Goal: Communication & Community: Participate in discussion

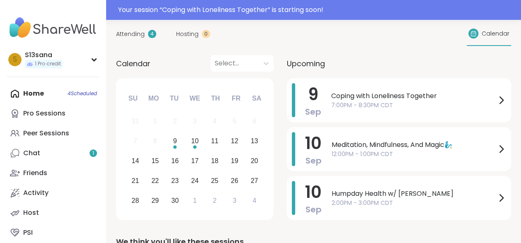
scroll to position [96, 0]
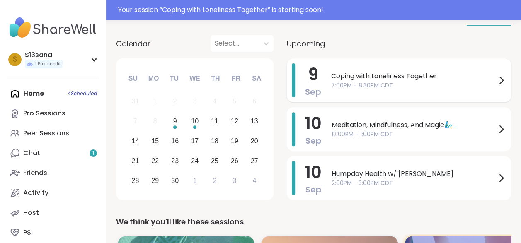
click at [409, 85] on span "7:00PM - 8:30PM CDT" at bounding box center [413, 85] width 165 height 9
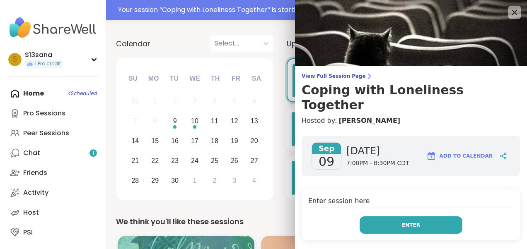
click at [408, 217] on button "Enter" at bounding box center [411, 225] width 103 height 17
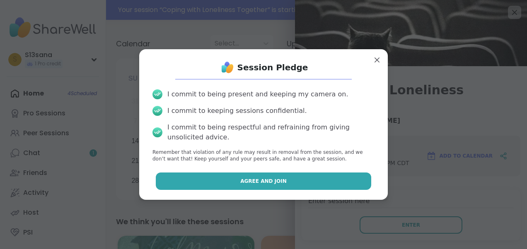
click at [223, 178] on button "Agree and Join" at bounding box center [264, 181] width 216 height 17
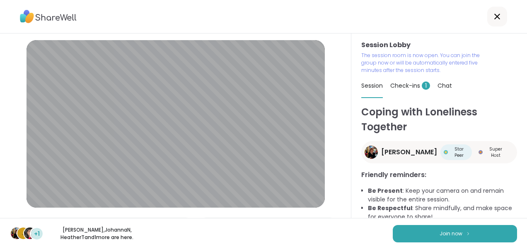
scroll to position [47, 0]
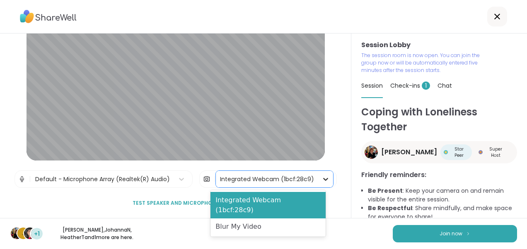
click at [322, 182] on icon at bounding box center [326, 179] width 8 height 8
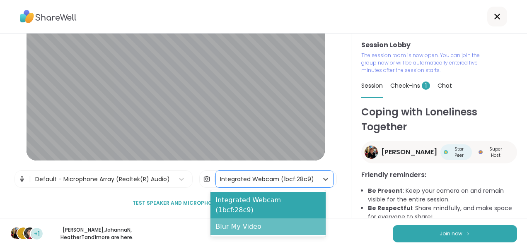
click at [254, 219] on div "Blur My Video" at bounding box center [268, 227] width 115 height 17
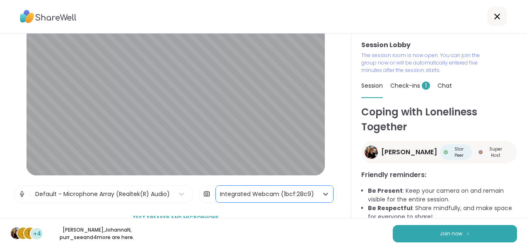
scroll to position [35, 0]
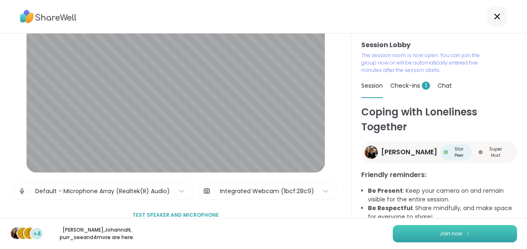
click at [421, 230] on button "Join now" at bounding box center [455, 233] width 124 height 17
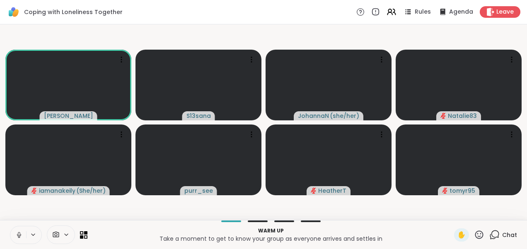
click at [17, 233] on icon at bounding box center [18, 235] width 7 height 7
click at [15, 235] on icon at bounding box center [18, 235] width 7 height 7
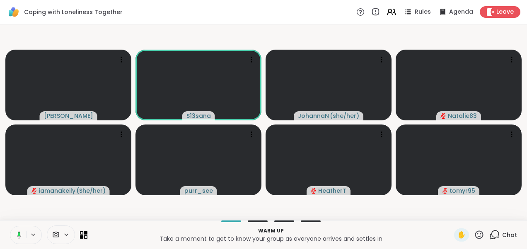
click at [15, 235] on icon at bounding box center [17, 235] width 7 height 7
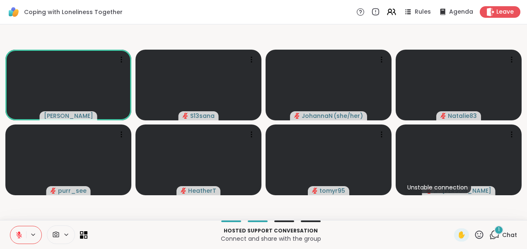
click at [489, 234] on icon at bounding box center [494, 235] width 10 height 10
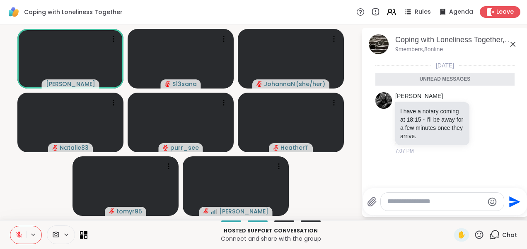
click at [513, 45] on icon at bounding box center [513, 44] width 10 height 10
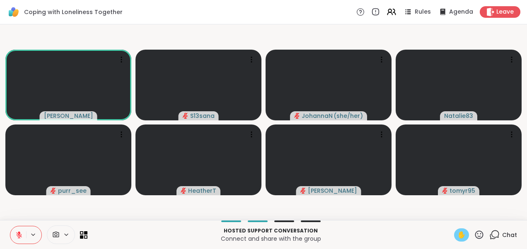
click at [457, 236] on span "✋" at bounding box center [461, 235] width 8 height 10
click at [17, 234] on icon at bounding box center [19, 235] width 6 height 6
click at [457, 231] on span "✋" at bounding box center [461, 235] width 8 height 10
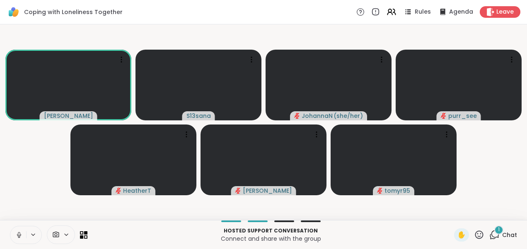
click at [17, 232] on icon at bounding box center [18, 235] width 7 height 7
click at [30, 174] on video-player-container "[PERSON_NAME] S13sana [PERSON_NAME] ( she/her ) purr_see [PERSON_NAME] tomyr95" at bounding box center [263, 122] width 517 height 189
click at [494, 232] on div "1" at bounding box center [498, 230] width 9 height 9
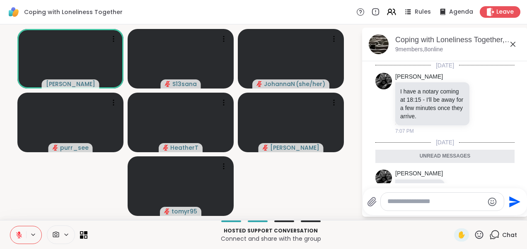
scroll to position [34, 0]
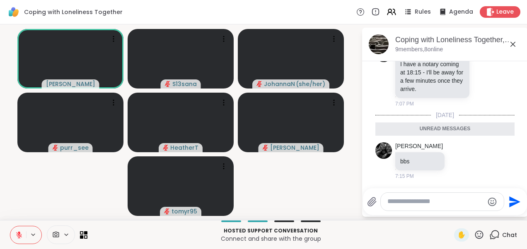
click at [514, 40] on icon at bounding box center [513, 44] width 10 height 10
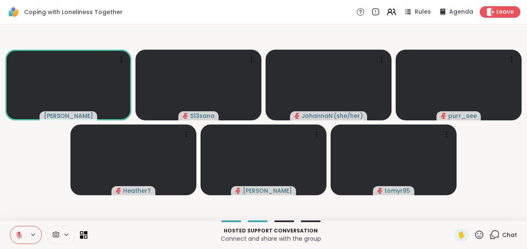
click at [58, 147] on video-player-container "[PERSON_NAME] S13sana [PERSON_NAME] ( she/her ) purr_see [PERSON_NAME] tomyr95" at bounding box center [263, 122] width 517 height 189
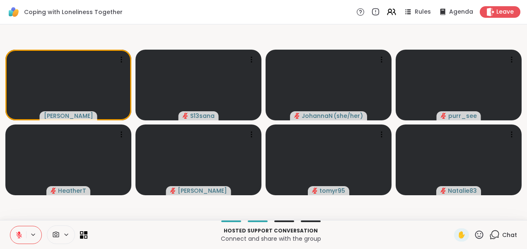
click at [492, 236] on icon at bounding box center [494, 235] width 10 height 10
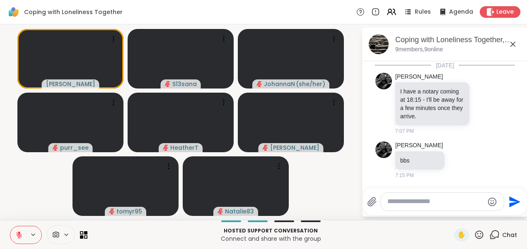
click at [423, 201] on textarea "Type your message" at bounding box center [435, 202] width 97 height 9
type textarea "**********"
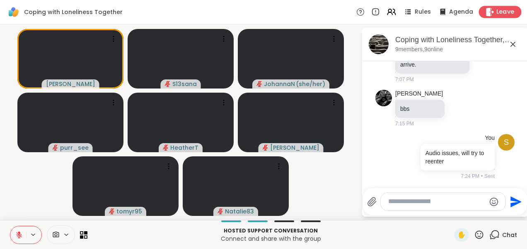
click at [486, 10] on icon at bounding box center [490, 11] width 9 height 9
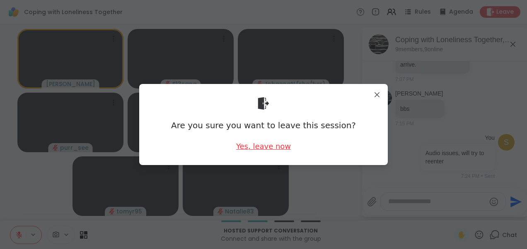
click at [245, 144] on div "Yes, leave now" at bounding box center [263, 146] width 55 height 10
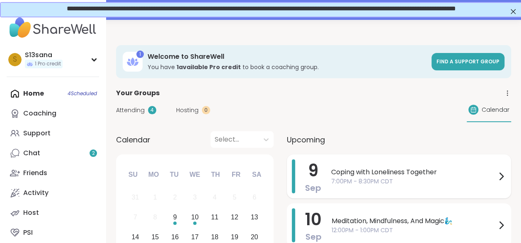
click at [394, 171] on span "Coping with Loneliness Together" at bounding box center [413, 172] width 165 height 10
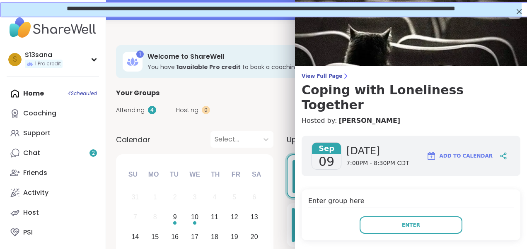
click at [397, 201] on div "Enter group here Enter" at bounding box center [411, 215] width 219 height 51
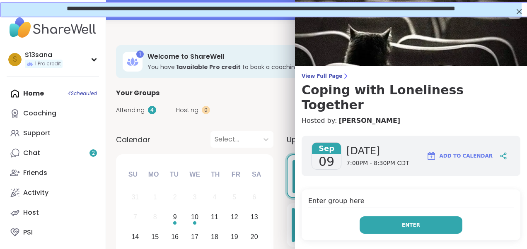
click at [398, 217] on button "Enter" at bounding box center [411, 225] width 103 height 17
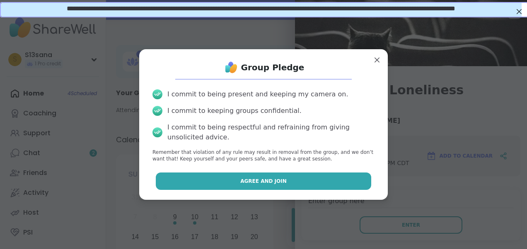
click at [264, 176] on button "Agree and Join" at bounding box center [264, 181] width 216 height 17
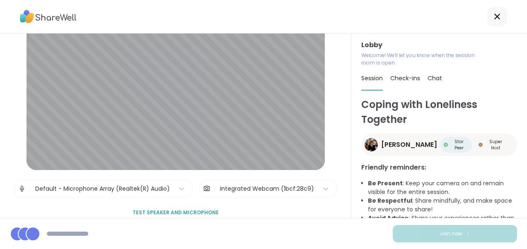
scroll to position [39, 0]
click at [322, 186] on icon at bounding box center [326, 188] width 8 height 8
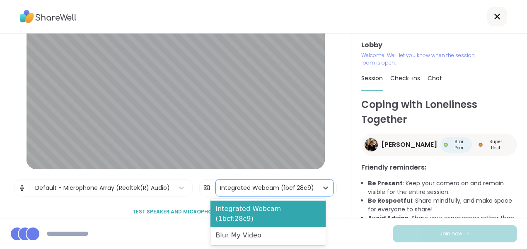
click at [255, 227] on div "Blur My Video" at bounding box center [268, 235] width 115 height 17
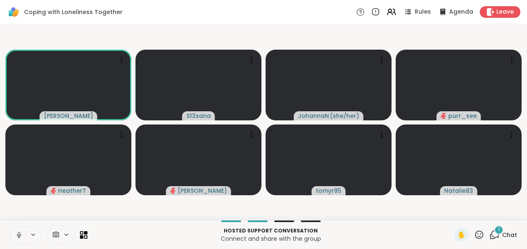
click at [20, 237] on icon at bounding box center [18, 235] width 7 height 7
click at [494, 235] on div "1 Chat" at bounding box center [503, 235] width 28 height 13
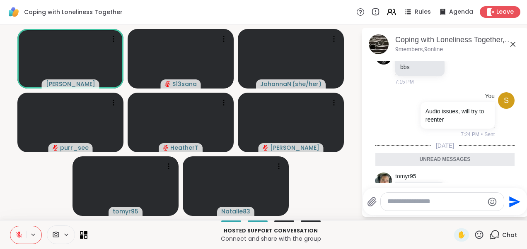
scroll to position [130, 0]
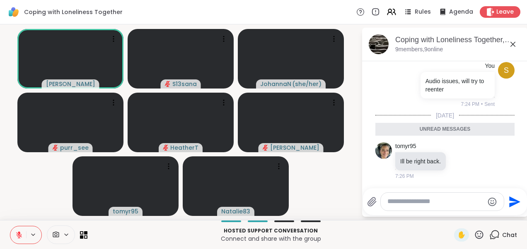
click at [514, 47] on icon at bounding box center [513, 44] width 10 height 10
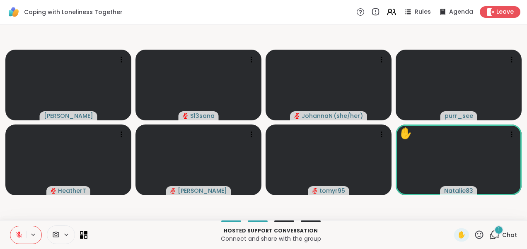
click at [489, 232] on icon at bounding box center [494, 235] width 10 height 10
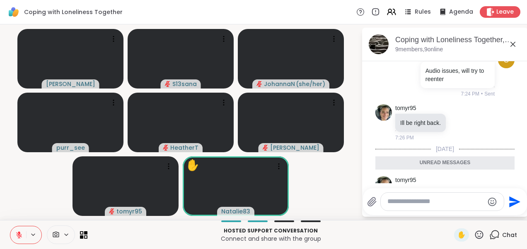
scroll to position [126, 0]
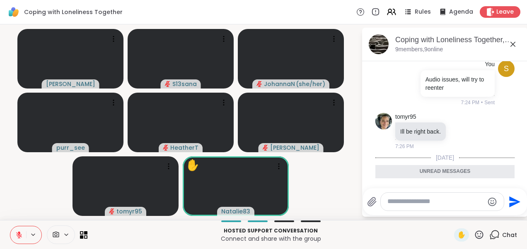
click at [513, 40] on icon at bounding box center [513, 44] width 10 height 10
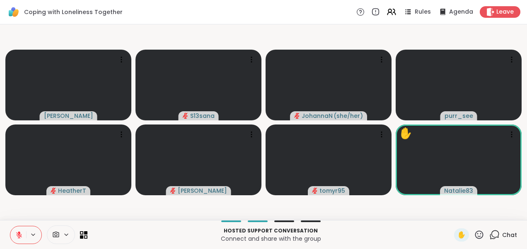
click at [133, 39] on video-player-container "Judy S13sana JohannaN ( she/her ) purr_see HeatherT Alan_N tomyr95 ✋ Natalie83" at bounding box center [263, 122] width 517 height 189
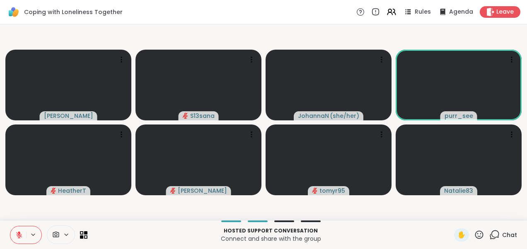
click at [391, 214] on video-player-container "Judy S13sana JohannaN ( she/her ) purr_see HeatherT Alan_N tomyr95 Natalie83" at bounding box center [263, 122] width 517 height 189
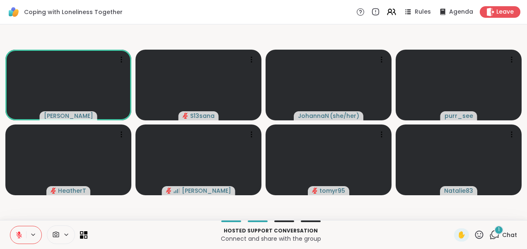
click at [494, 229] on div "1" at bounding box center [498, 230] width 9 height 9
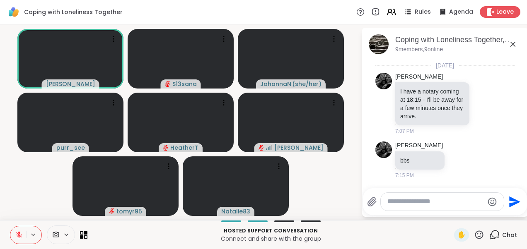
scroll to position [394, 0]
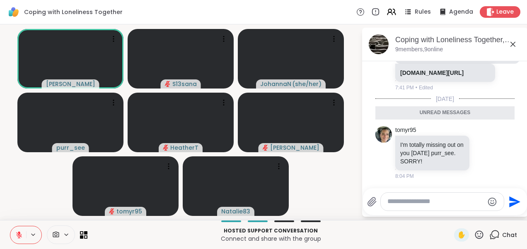
click at [512, 44] on icon at bounding box center [513, 44] width 10 height 10
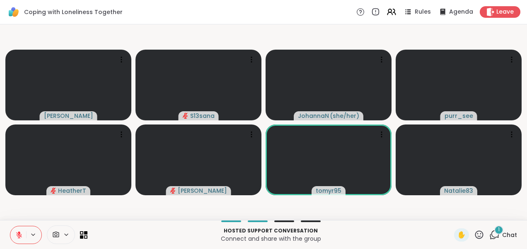
click at [494, 235] on icon at bounding box center [494, 235] width 10 height 10
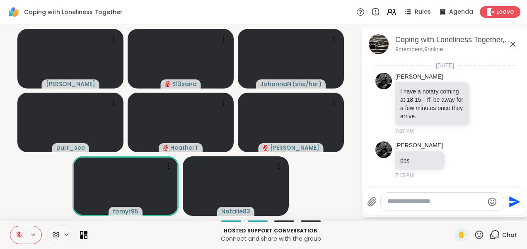
scroll to position [463, 0]
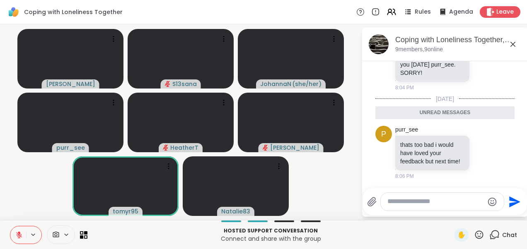
click at [515, 42] on icon at bounding box center [513, 44] width 5 height 5
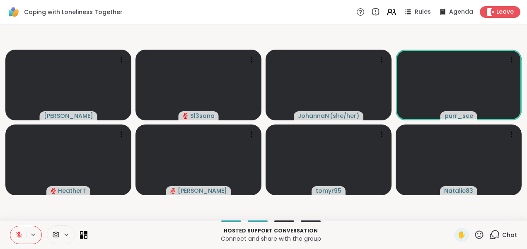
click at [17, 233] on icon at bounding box center [19, 235] width 6 height 6
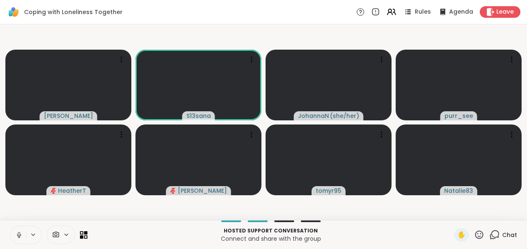
click at [17, 233] on icon at bounding box center [18, 235] width 7 height 7
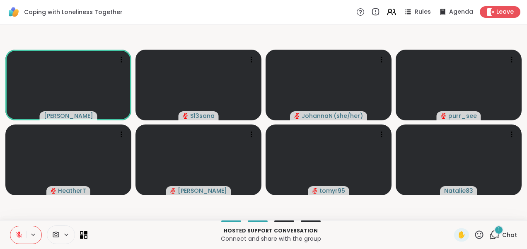
click at [494, 231] on div "1" at bounding box center [498, 230] width 9 height 9
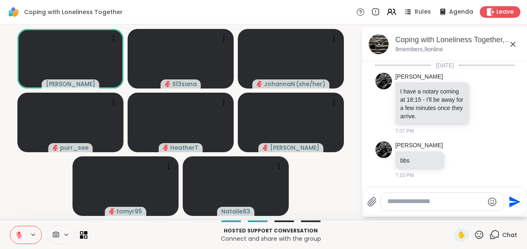
scroll to position [519, 0]
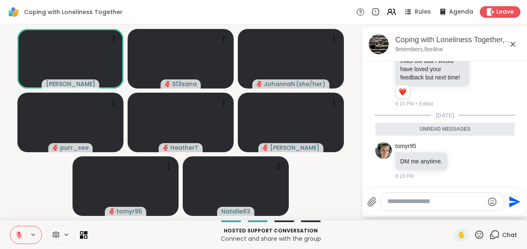
click at [512, 43] on icon at bounding box center [513, 44] width 10 height 10
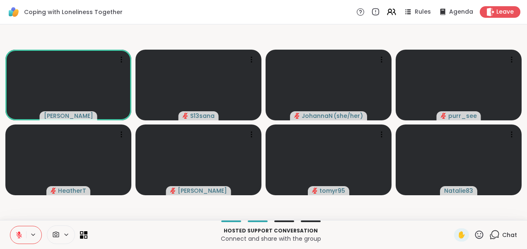
click at [491, 235] on icon at bounding box center [494, 235] width 10 height 10
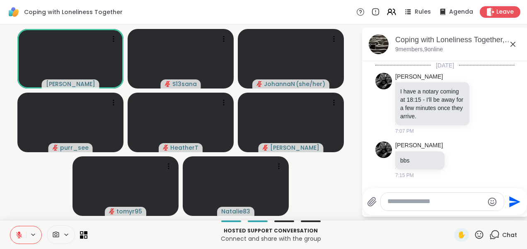
scroll to position [491, 0]
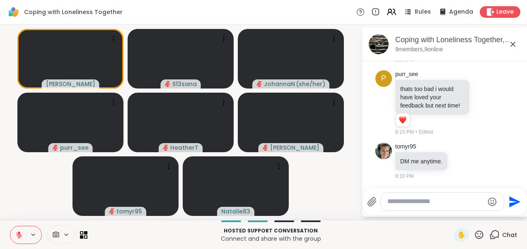
click at [516, 41] on icon at bounding box center [513, 44] width 10 height 10
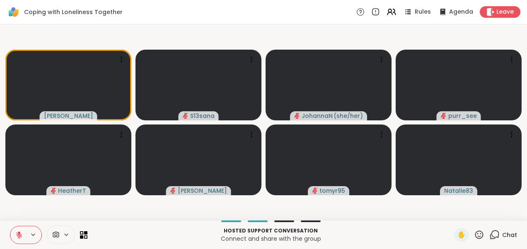
click at [230, 31] on video-player-container "Judy S13sana JohannaN ( she/her ) purr_see HeatherT Alan_N tomyr95 Natalie83" at bounding box center [263, 122] width 517 height 189
click at [16, 236] on icon at bounding box center [18, 235] width 7 height 7
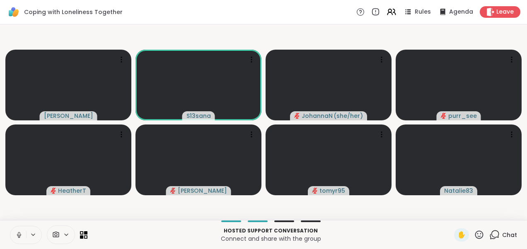
click at [16, 236] on icon at bounding box center [18, 235] width 7 height 7
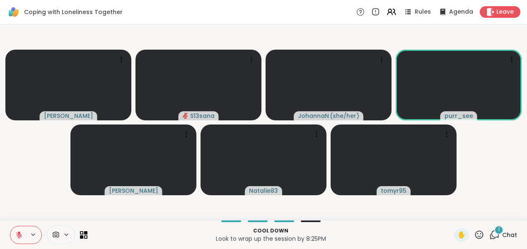
click at [496, 231] on div "1" at bounding box center [498, 230] width 9 height 9
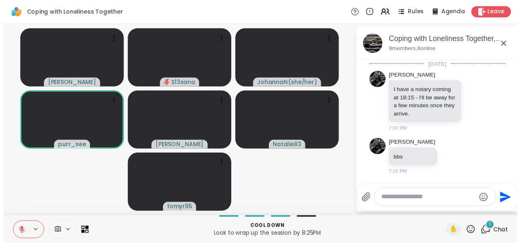
scroll to position [583, 0]
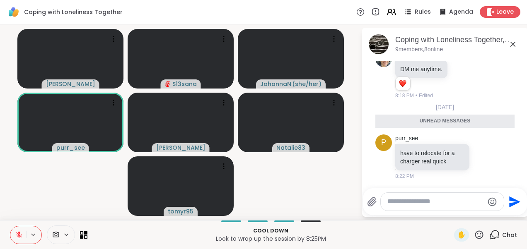
click at [515, 43] on icon at bounding box center [513, 44] width 10 height 10
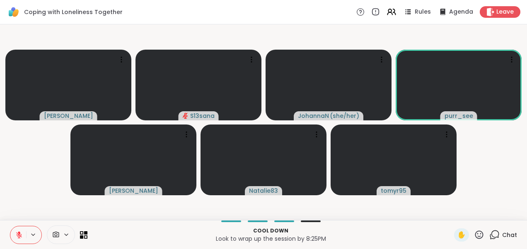
click at [28, 156] on video-player-container "Judy S13sana JohannaN ( she/her ) purr_see Alan_N Natalie83 tomyr95" at bounding box center [263, 122] width 517 height 189
click at [34, 167] on video-player-container "Judy S13sana JohannaN ( she/her ) purr_see Alan_N Natalie83 tomyr95" at bounding box center [263, 122] width 517 height 189
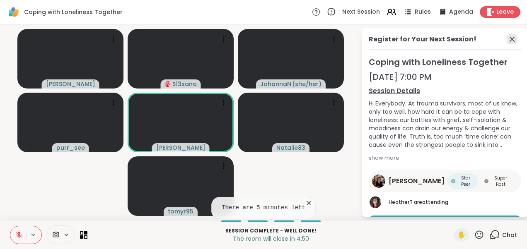
click at [507, 39] on icon at bounding box center [512, 39] width 10 height 10
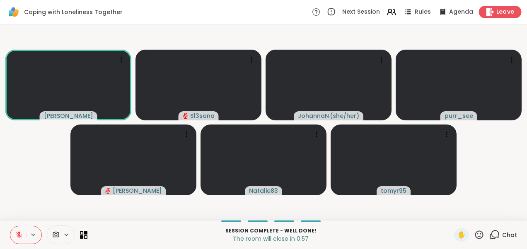
click at [486, 12] on icon at bounding box center [490, 11] width 9 height 9
click at [486, 10] on icon at bounding box center [490, 11] width 9 height 9
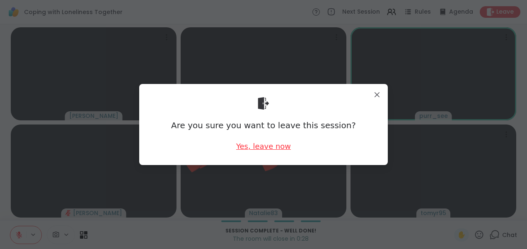
click at [246, 150] on div "Yes, leave now" at bounding box center [263, 146] width 55 height 10
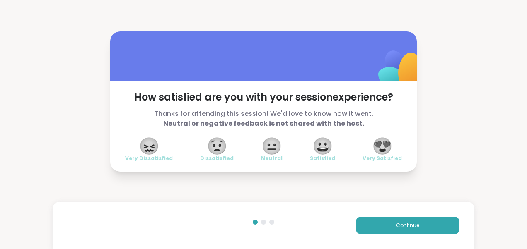
click at [372, 145] on span "😍" at bounding box center [382, 146] width 21 height 15
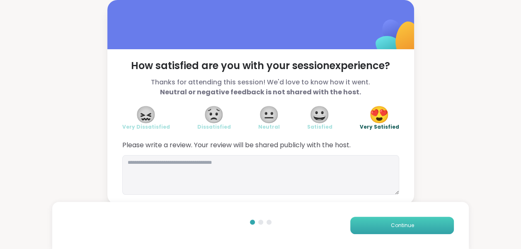
click at [394, 220] on button "Continue" at bounding box center [402, 225] width 104 height 17
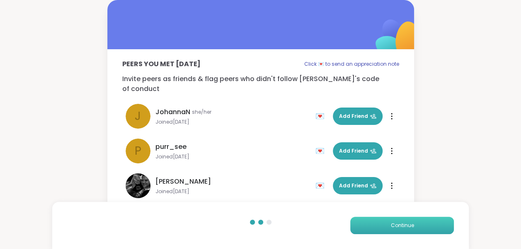
click at [394, 220] on button "Continue" at bounding box center [402, 225] width 104 height 17
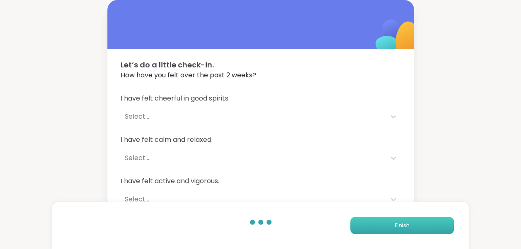
click at [394, 220] on button "Finish" at bounding box center [402, 225] width 104 height 17
